Goal: Information Seeking & Learning: Learn about a topic

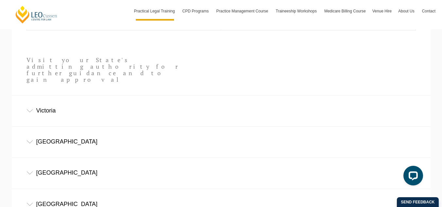
scroll to position [394, 0]
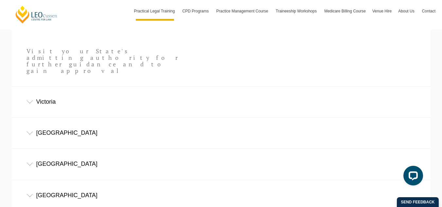
click at [43, 87] on div "Victoria" at bounding box center [221, 102] width 419 height 30
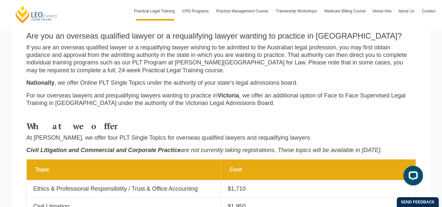
scroll to position [178, 0]
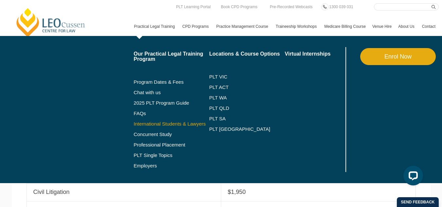
click at [134, 127] on link "International Students & Lawyers" at bounding box center [172, 123] width 76 height 5
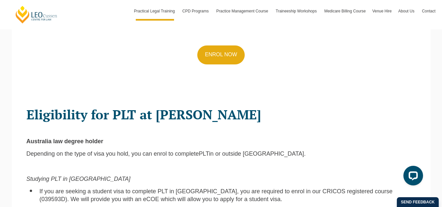
scroll to position [395, 0]
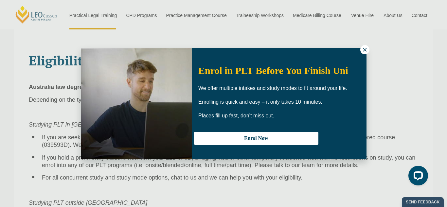
click at [366, 47] on icon at bounding box center [365, 50] width 6 height 6
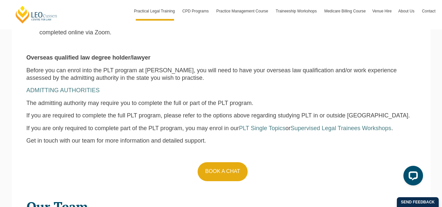
scroll to position [578, 0]
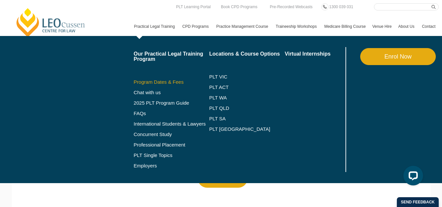
click at [134, 85] on link "Program Dates & Fees" at bounding box center [172, 82] width 76 height 5
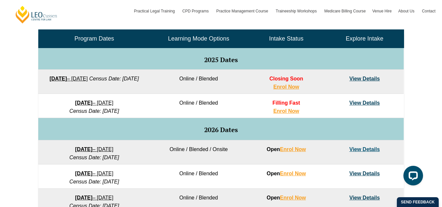
scroll to position [330, 0]
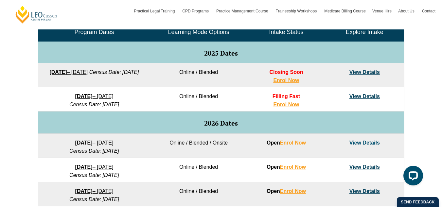
click at [370, 72] on link "View Details" at bounding box center [365, 72] width 30 height 6
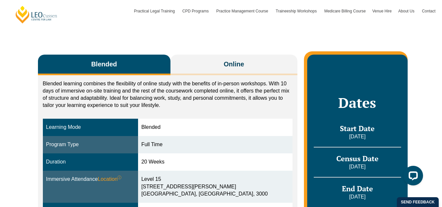
scroll to position [89, 0]
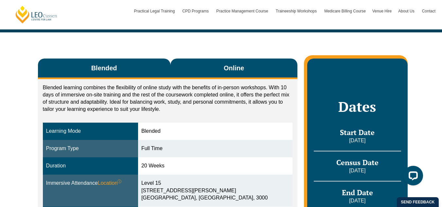
click at [235, 66] on span "Online" at bounding box center [234, 68] width 20 height 9
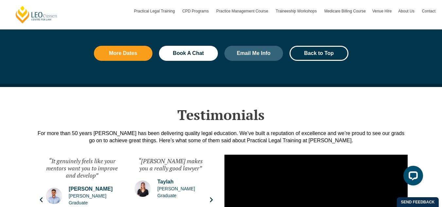
scroll to position [874, 0]
